Goal: Check status: Check status

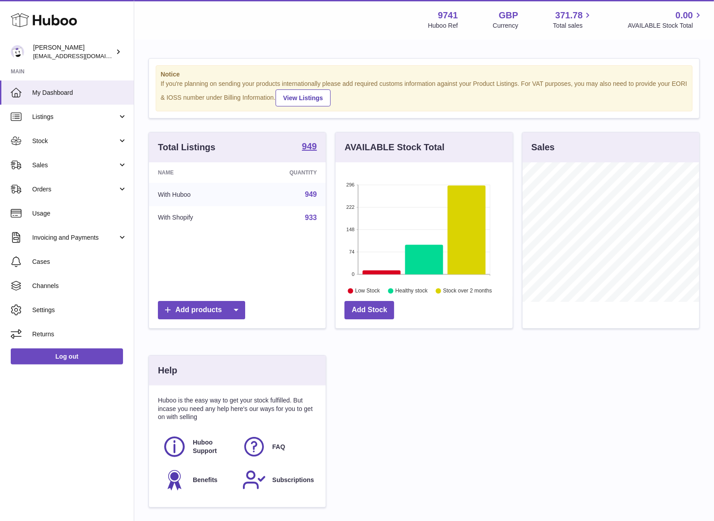
scroll to position [139, 177]
click at [55, 118] on span "Listings" at bounding box center [74, 117] width 85 height 8
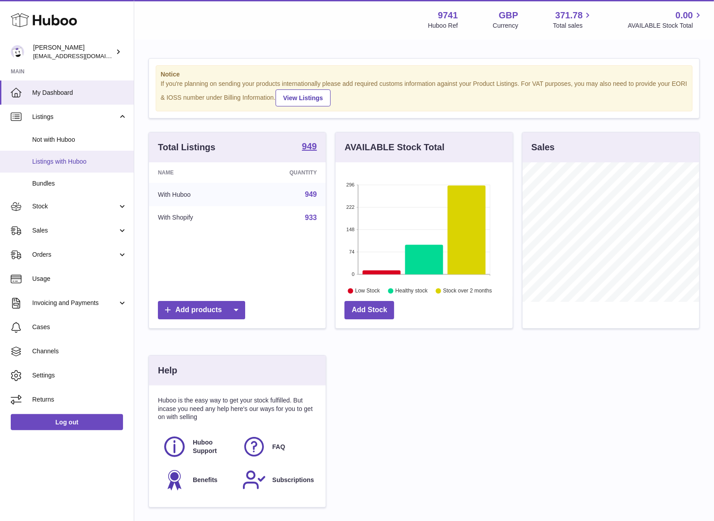
scroll to position [1, 0]
click at [58, 158] on span "Listings with Huboo" at bounding box center [79, 161] width 95 height 8
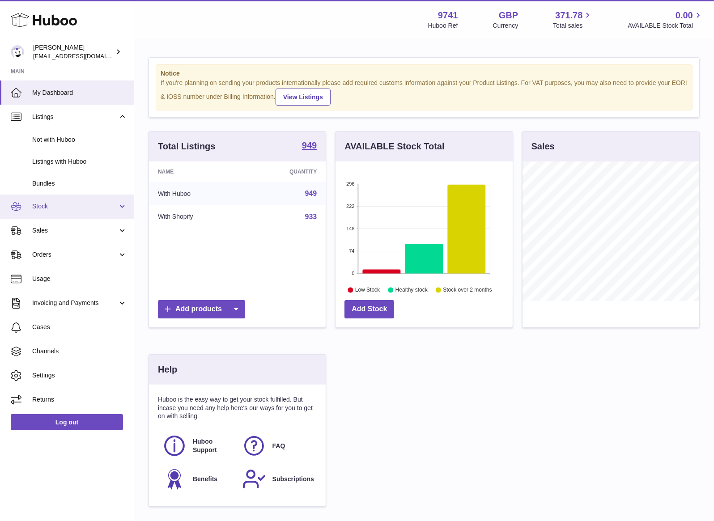
click at [48, 207] on span "Stock" at bounding box center [74, 206] width 85 height 8
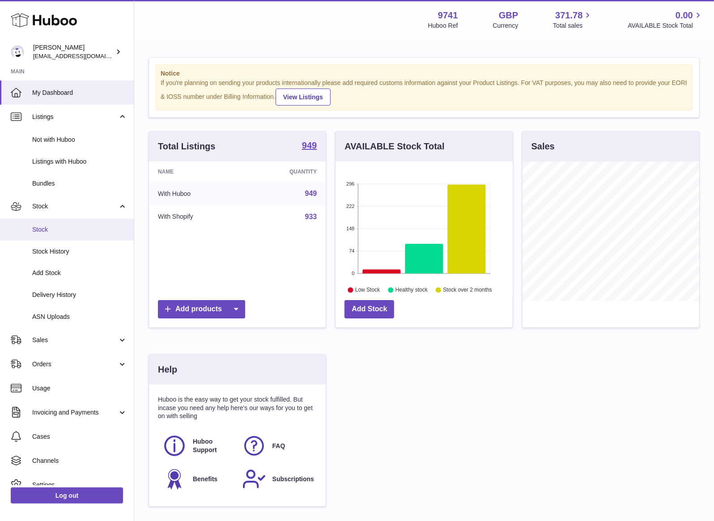
click at [49, 230] on span "Stock" at bounding box center [79, 229] width 95 height 8
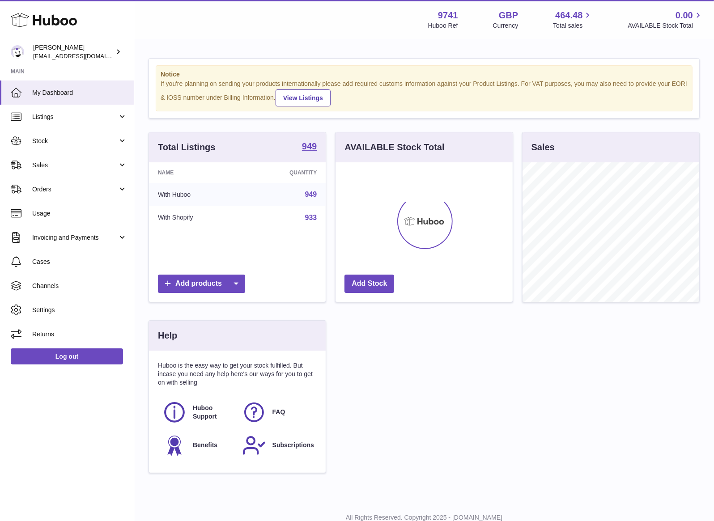
scroll to position [139, 177]
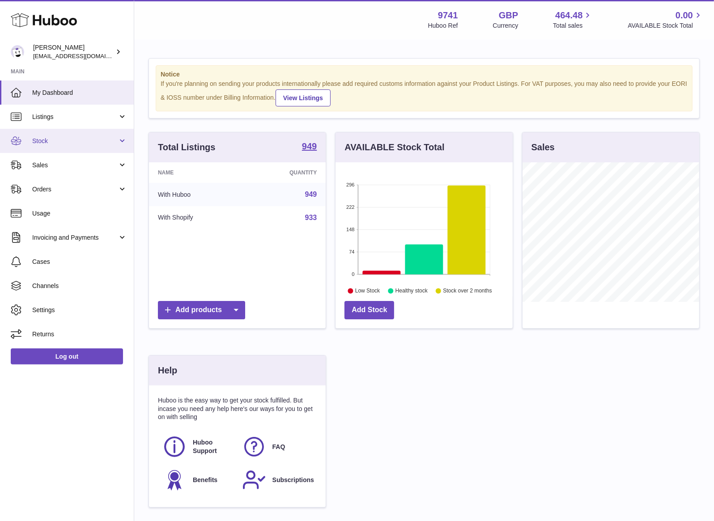
click at [54, 139] on span "Stock" at bounding box center [74, 141] width 85 height 8
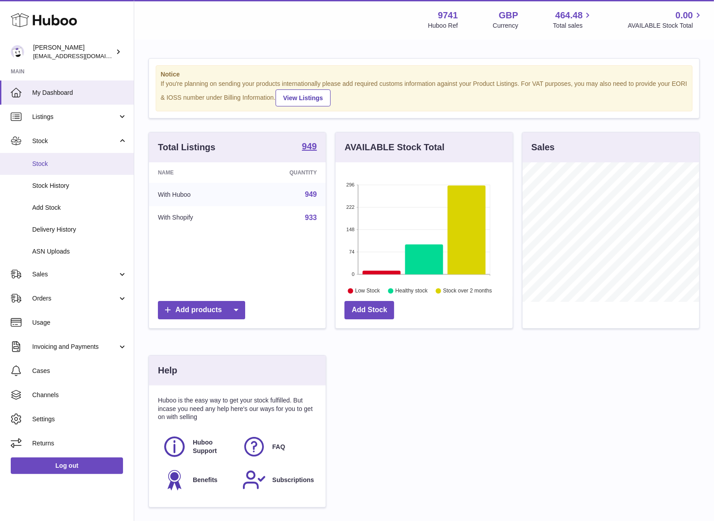
click at [55, 166] on span "Stock" at bounding box center [79, 164] width 95 height 8
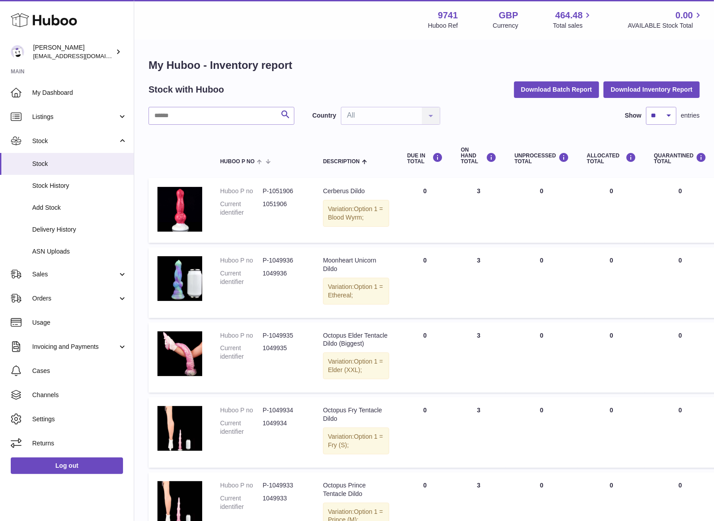
drag, startPoint x: 178, startPoint y: 104, endPoint x: 177, endPoint y: 110, distance: 6.7
click at [177, 109] on div "My Huboo - Inventory report Stock with Huboo Download Batch Report Download Inv…" at bounding box center [423, 515] width 551 height 914
click at [177, 112] on input "text" at bounding box center [221, 116] width 146 height 18
paste input "**********"
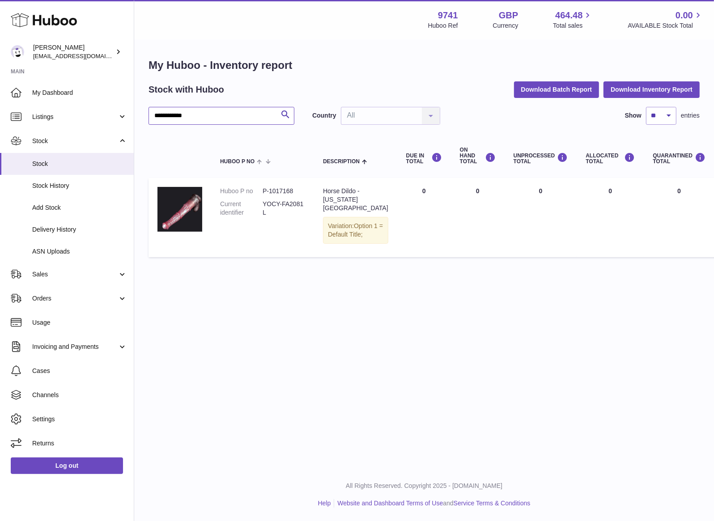
type input "**********"
